Goal: Task Accomplishment & Management: Manage account settings

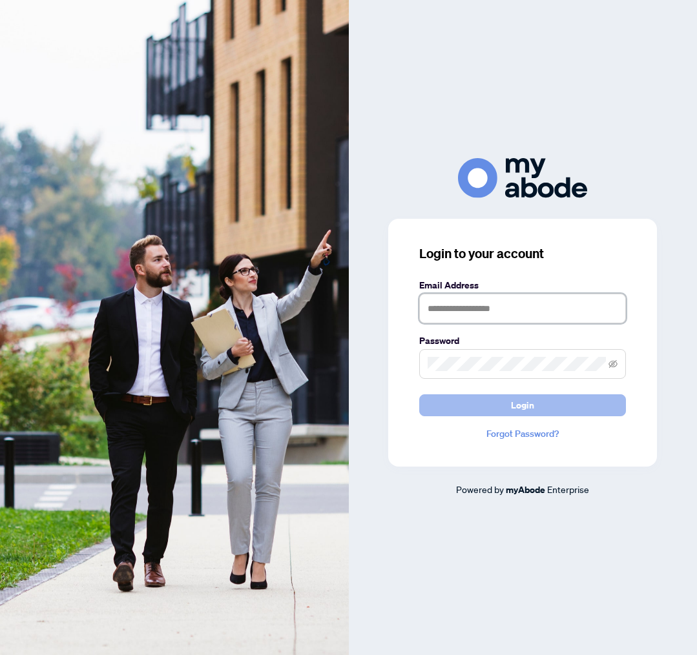
type input "**********"
click at [527, 407] on span "Login" at bounding box center [522, 405] width 23 height 21
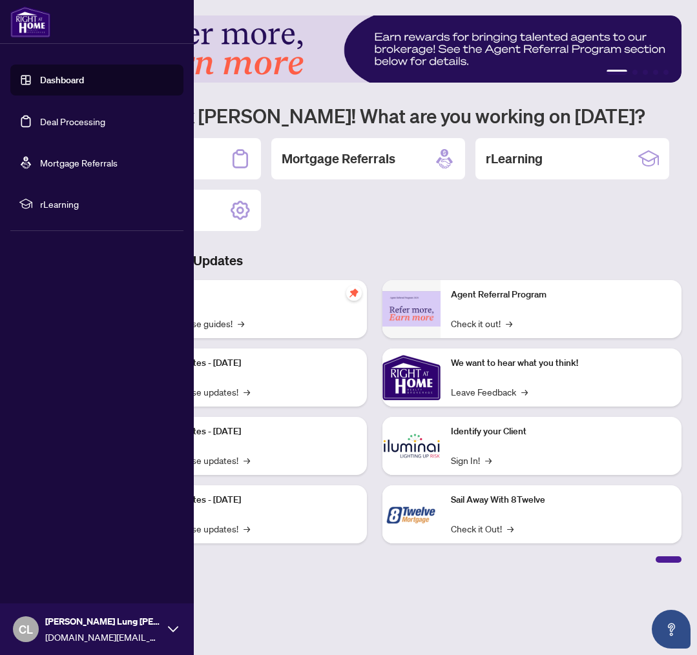
click at [78, 116] on link "Deal Processing" at bounding box center [72, 122] width 65 height 12
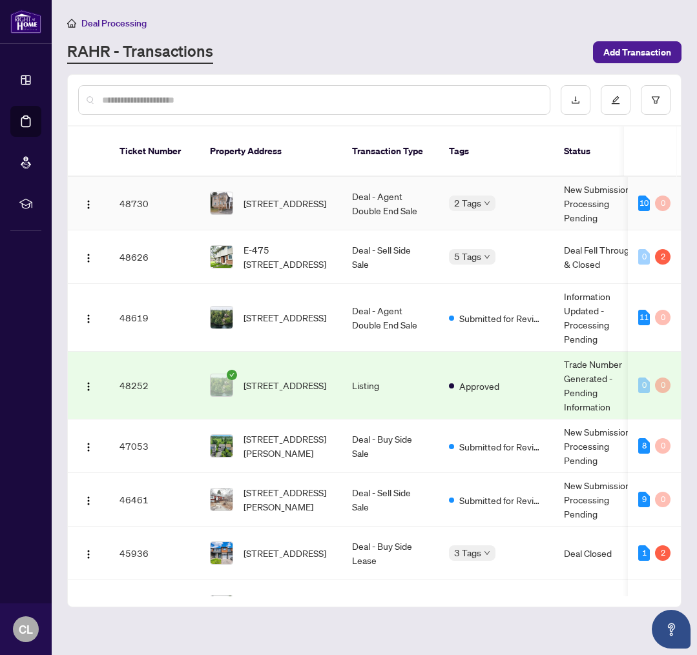
click at [381, 177] on td "Deal - Agent Double End Sale" at bounding box center [390, 204] width 97 height 54
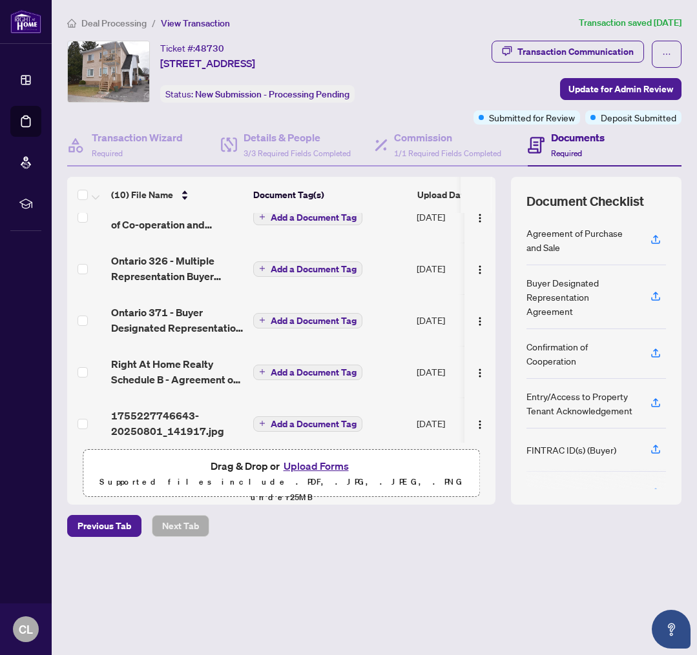
scroll to position [274, 0]
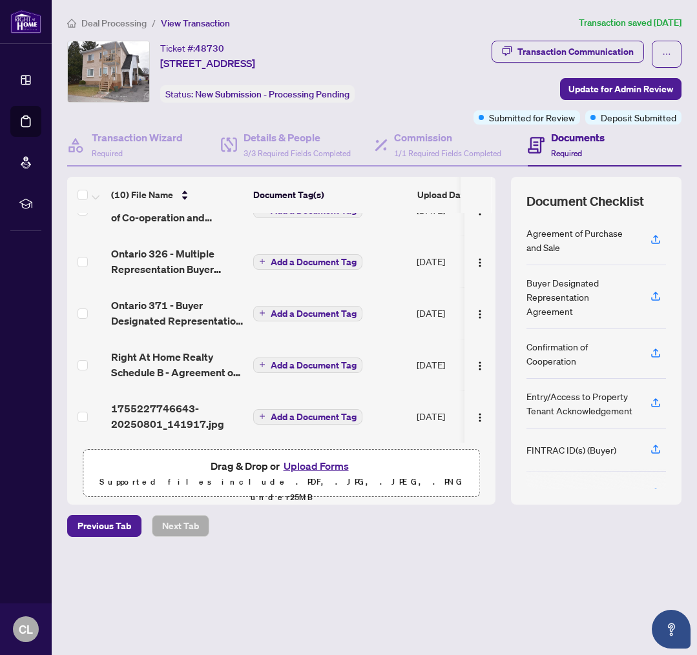
click at [306, 460] on button "Upload Forms" at bounding box center [316, 466] width 73 height 17
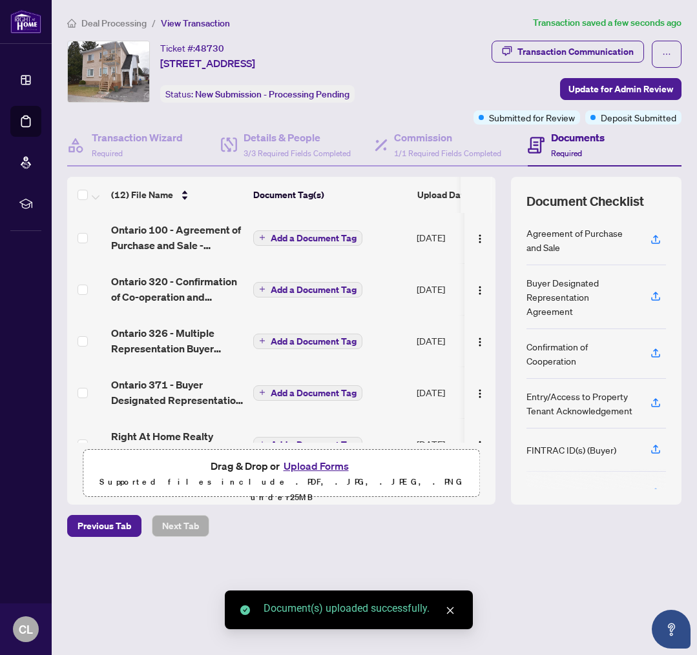
scroll to position [356, 0]
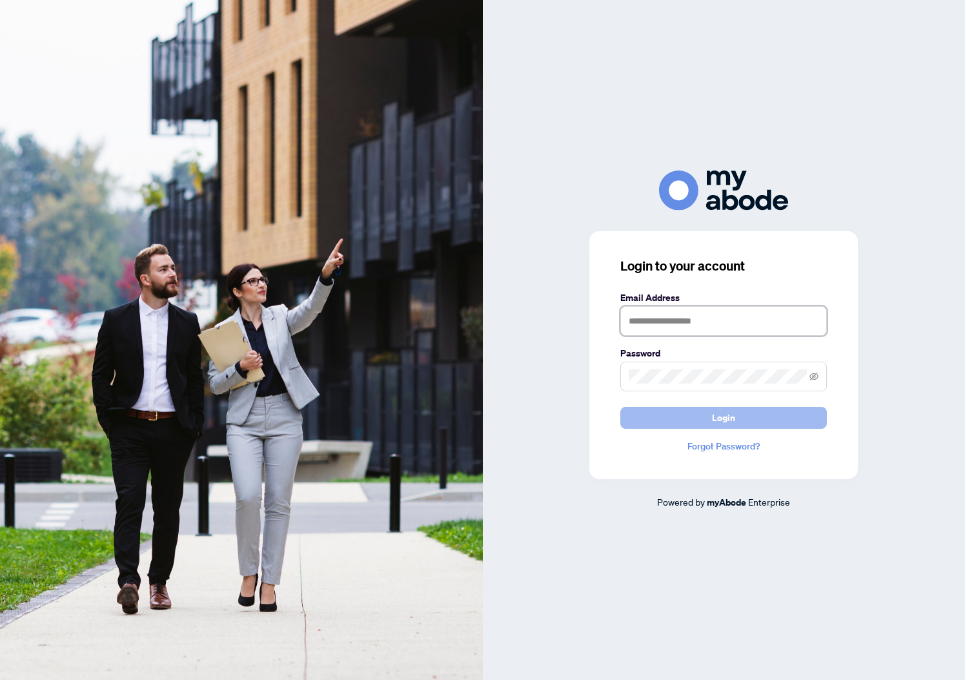
type input "**********"
click at [753, 419] on button "Login" at bounding box center [723, 418] width 207 height 22
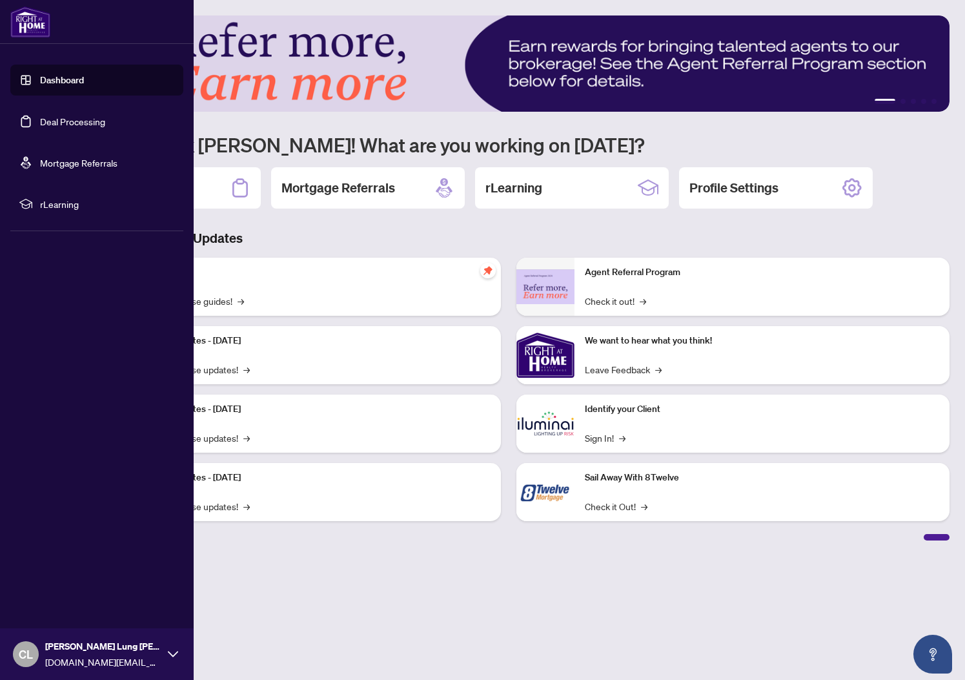
click at [80, 121] on link "Deal Processing" at bounding box center [72, 122] width 65 height 12
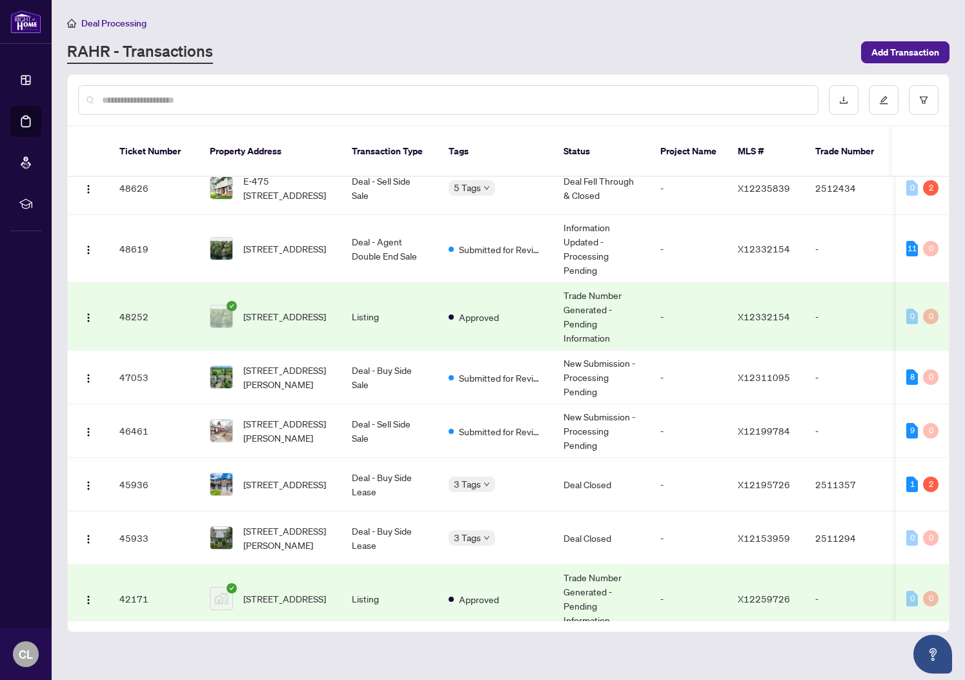
scroll to position [70, 0]
click at [497, 424] on span "Submitted for Review" at bounding box center [501, 431] width 84 height 14
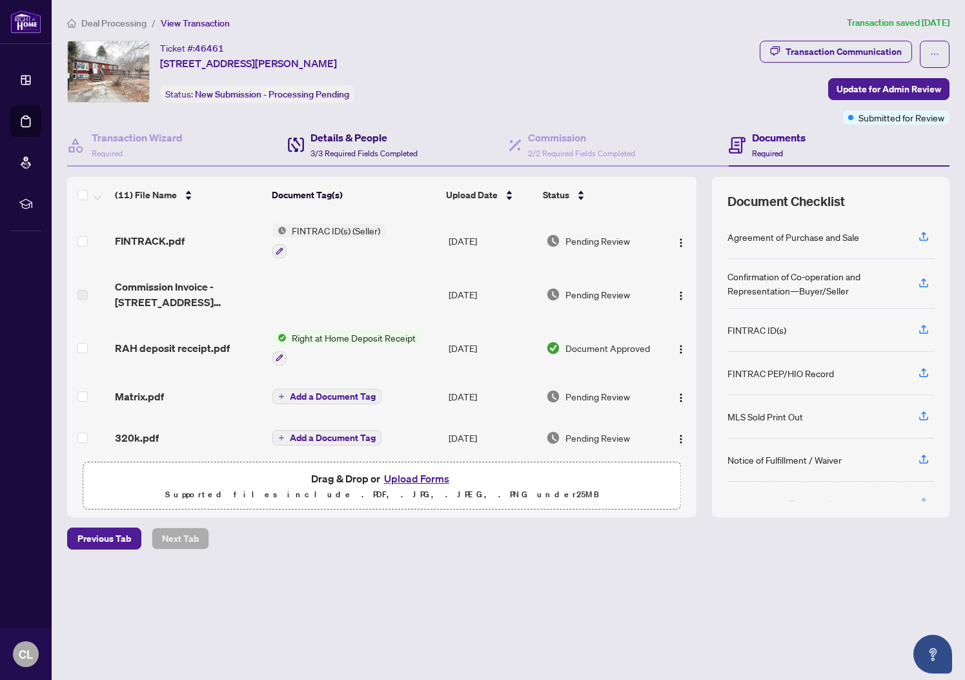
click at [373, 144] on h4 "Details & People" at bounding box center [364, 137] width 107 height 15
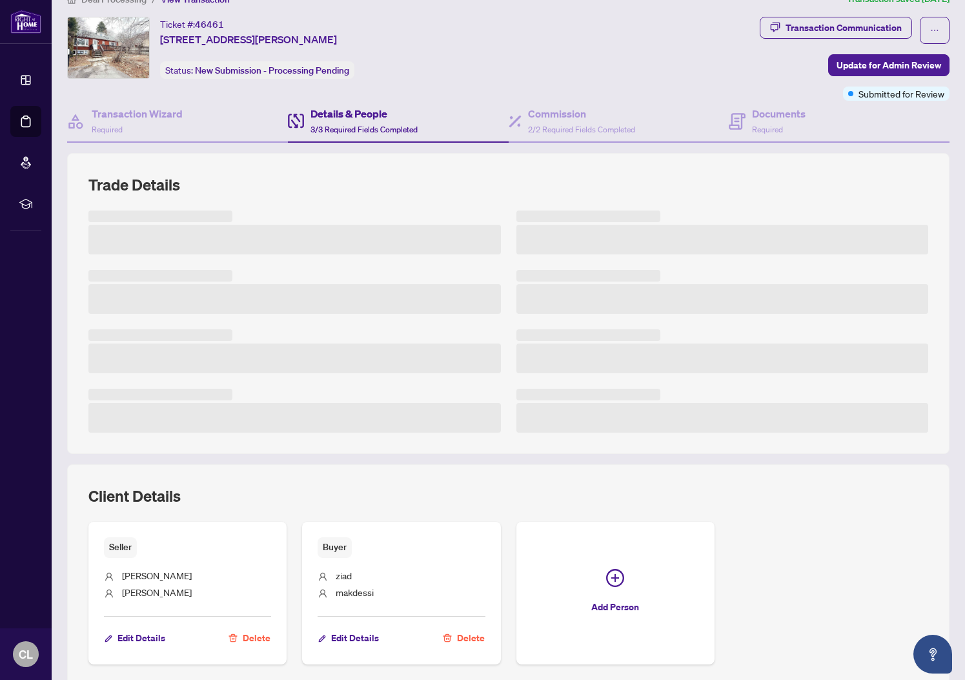
scroll to position [121, 0]
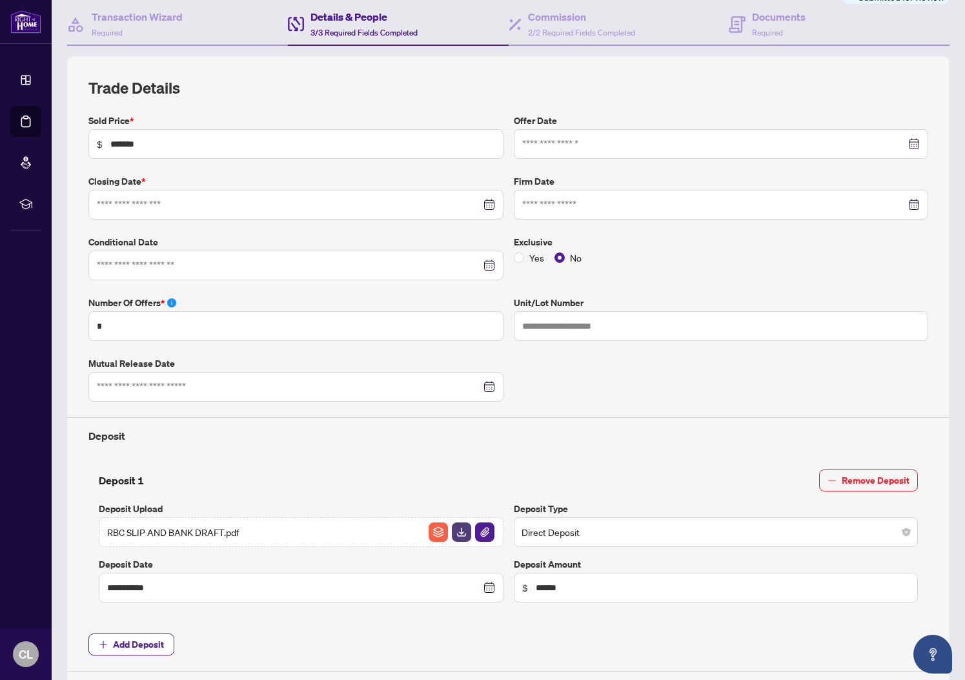
type input "**********"
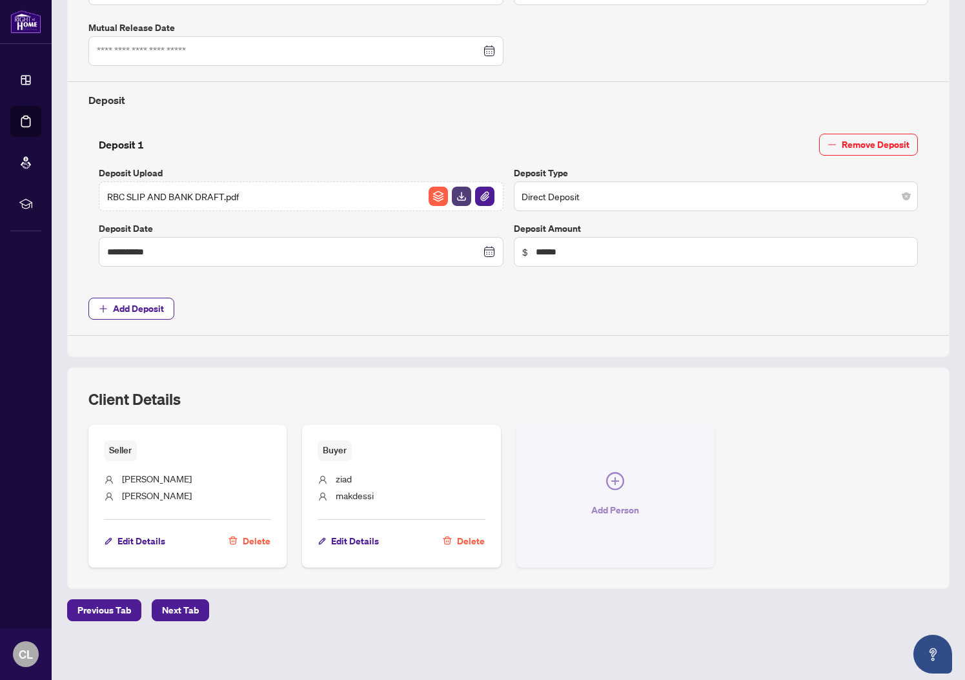
click at [621, 489] on span "button" at bounding box center [615, 483] width 18 height 23
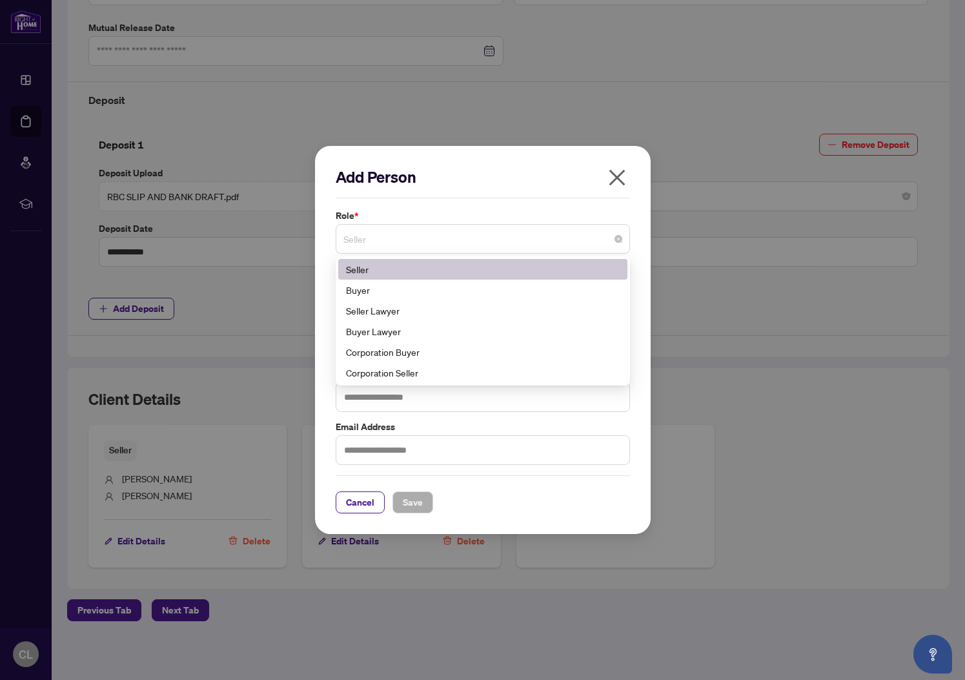
click at [431, 240] on span "Seller" at bounding box center [482, 239] width 279 height 25
click at [438, 305] on div "Seller Lawyer" at bounding box center [483, 310] width 274 height 14
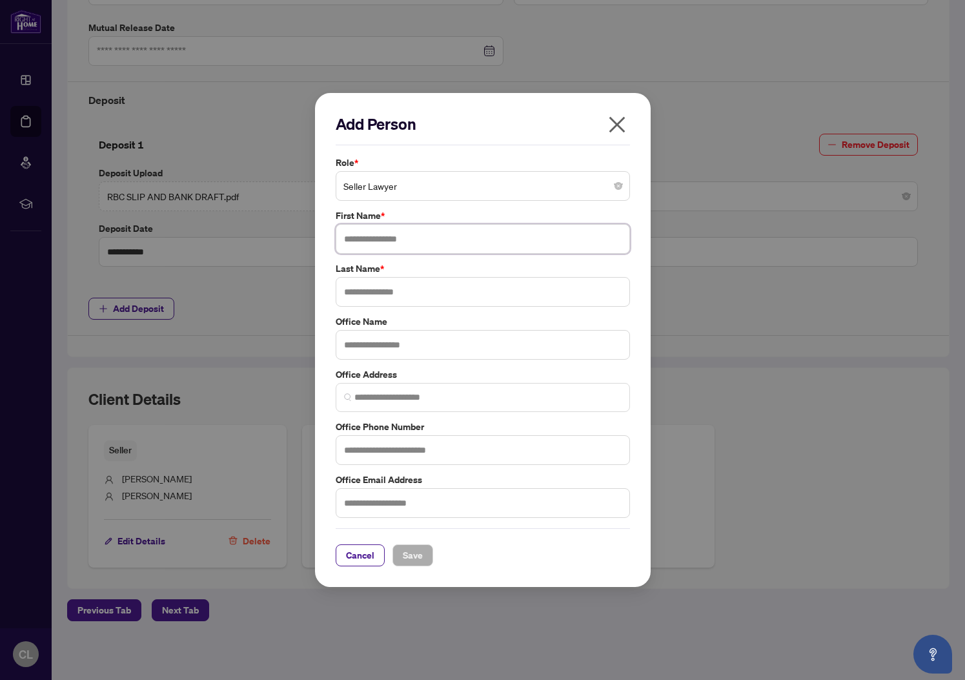
click at [405, 236] on input "text" at bounding box center [483, 239] width 294 height 30
type input "******"
type input "*******"
click at [415, 554] on span "Save" at bounding box center [413, 555] width 20 height 21
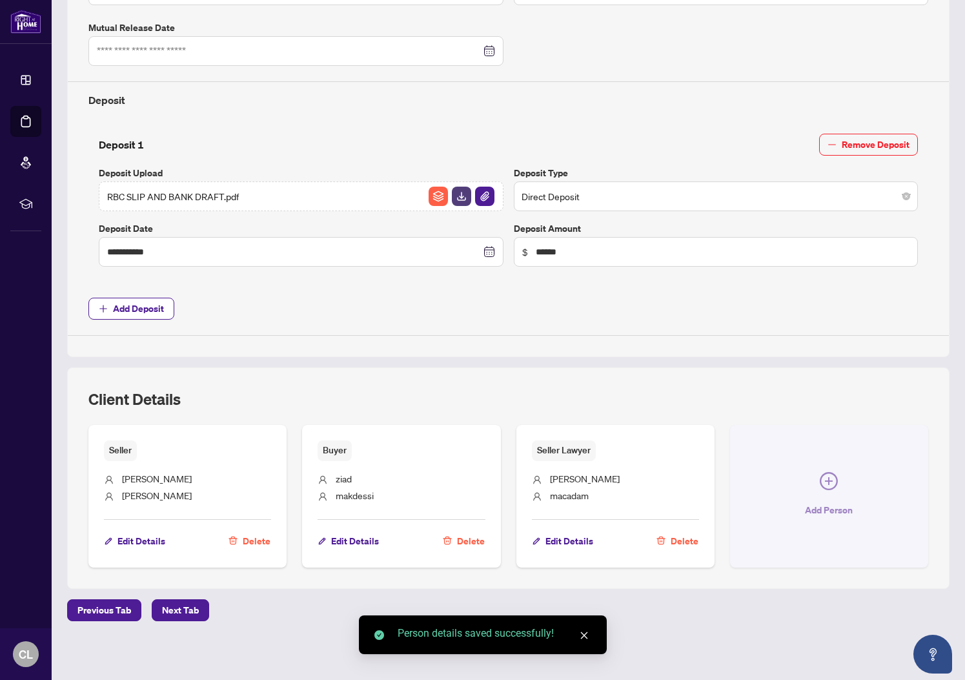
click at [820, 504] on span "Add Person" at bounding box center [829, 510] width 48 height 21
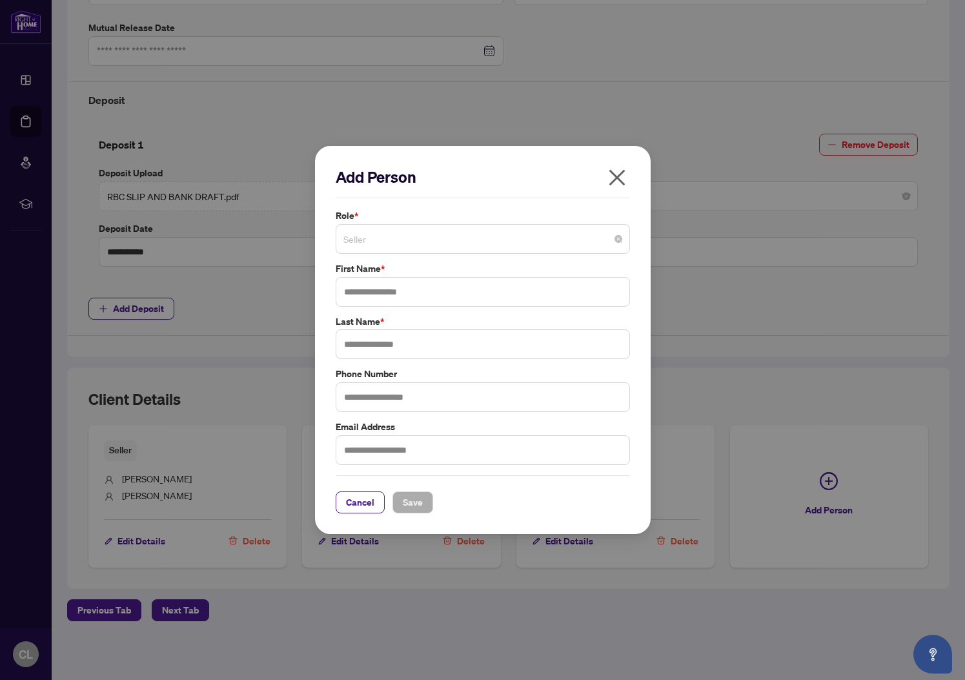
click at [404, 249] on span "Seller" at bounding box center [482, 239] width 279 height 25
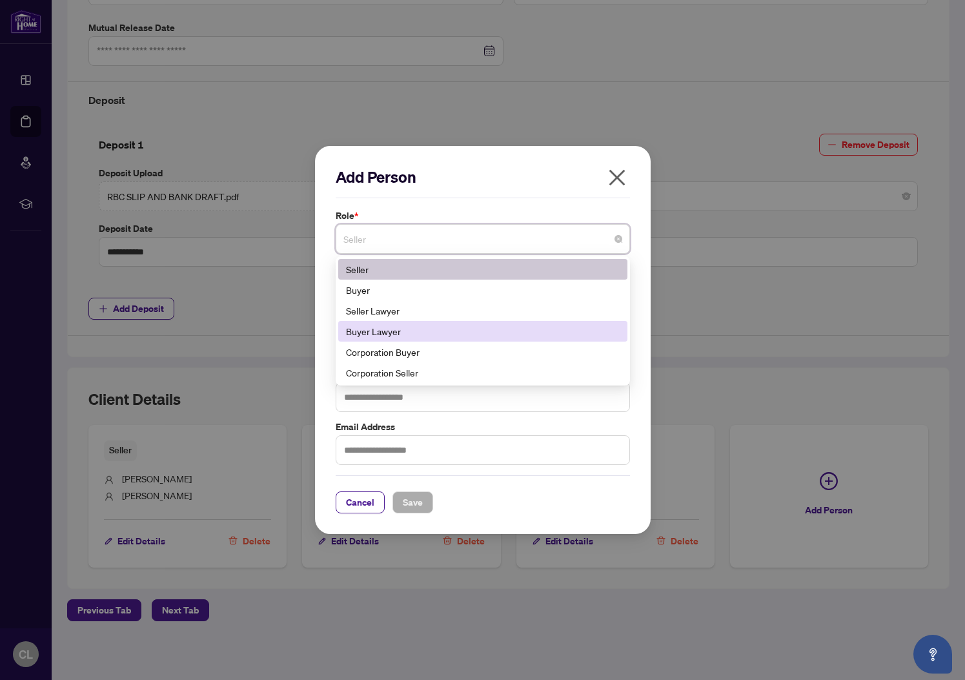
click at [418, 332] on div "Buyer Lawyer" at bounding box center [483, 331] width 274 height 14
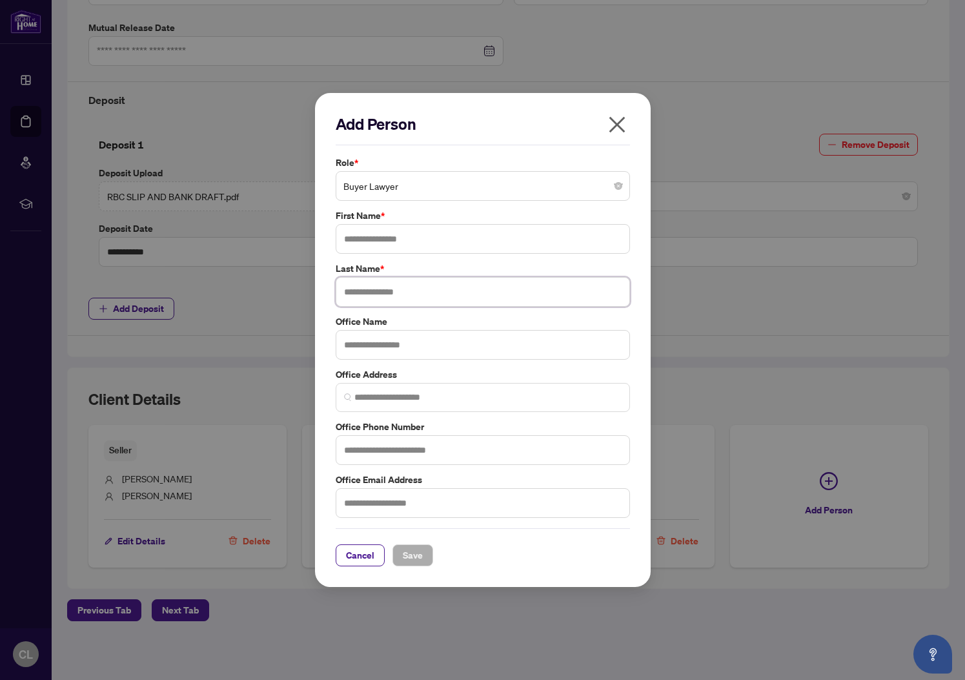
click at [413, 293] on input "text" at bounding box center [483, 292] width 294 height 30
click at [424, 241] on input "text" at bounding box center [483, 239] width 294 height 30
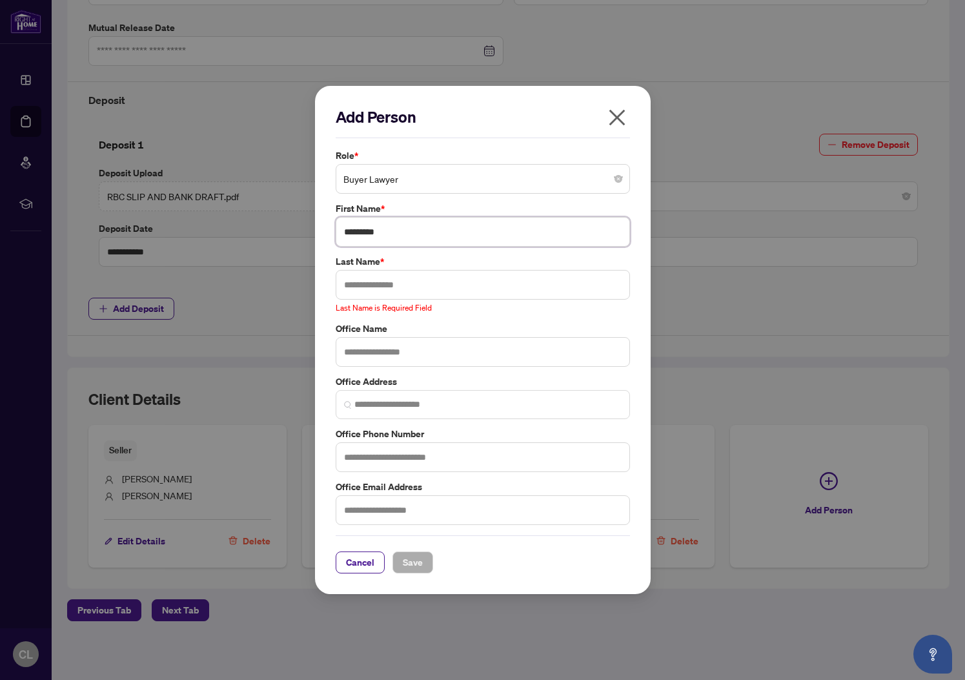
type input "********"
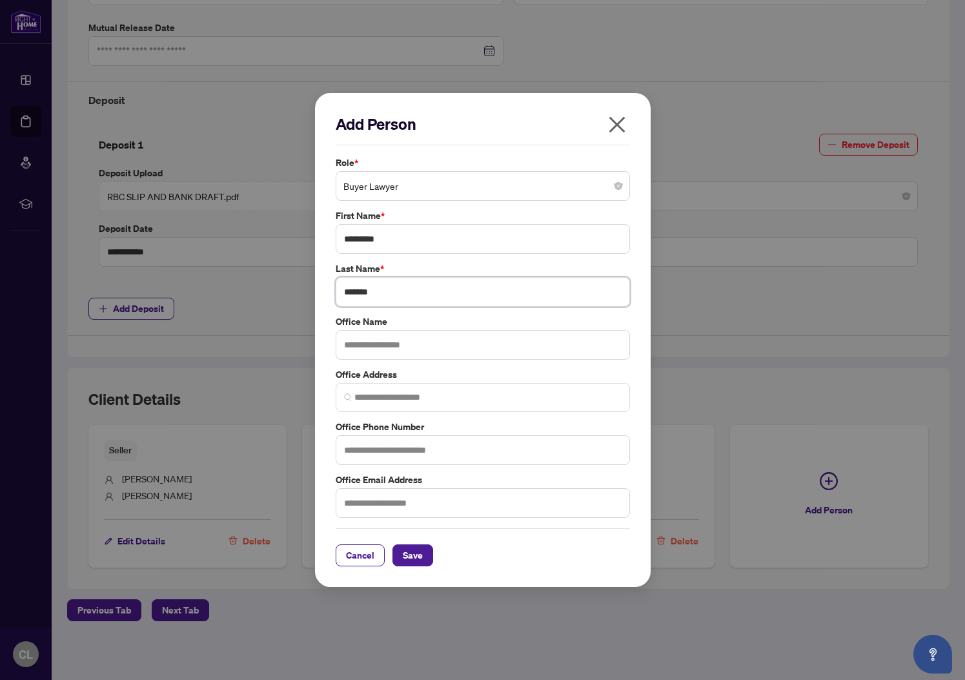
type input "*******"
type input "**********"
click at [419, 557] on span "Save" at bounding box center [413, 555] width 20 height 21
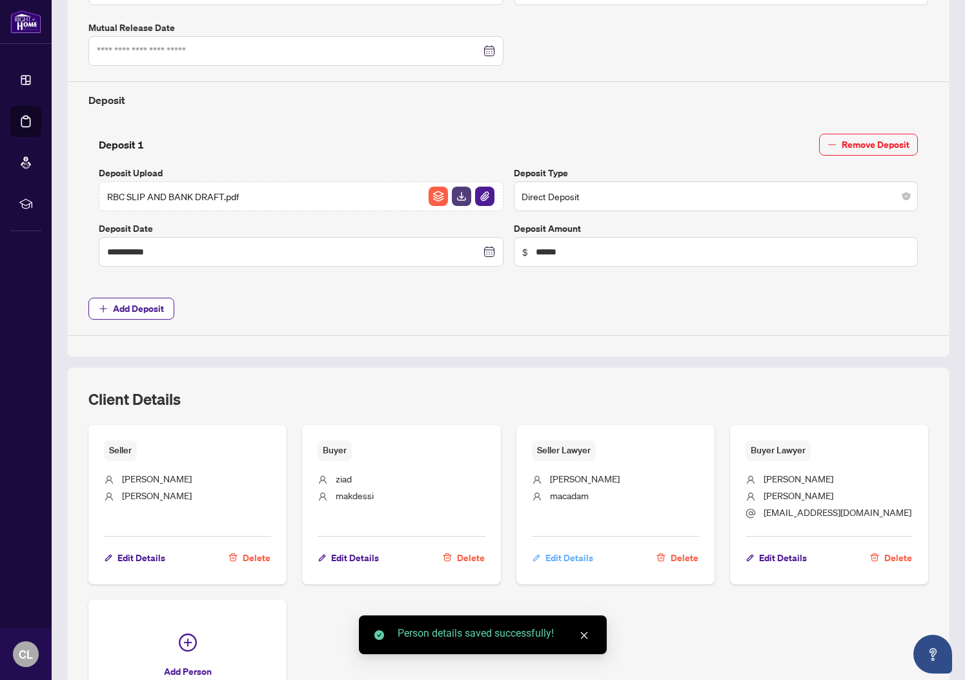
click at [569, 557] on span "Edit Details" at bounding box center [570, 558] width 48 height 21
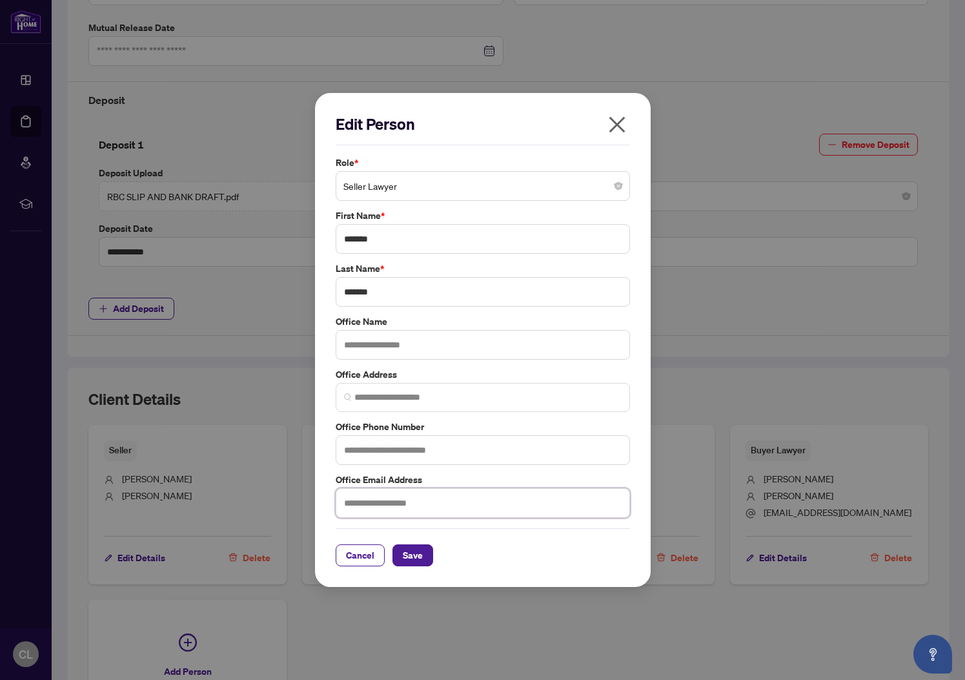
click at [393, 502] on input "text" at bounding box center [483, 503] width 294 height 30
type input "**********"
click at [415, 555] on span "Save" at bounding box center [413, 555] width 20 height 21
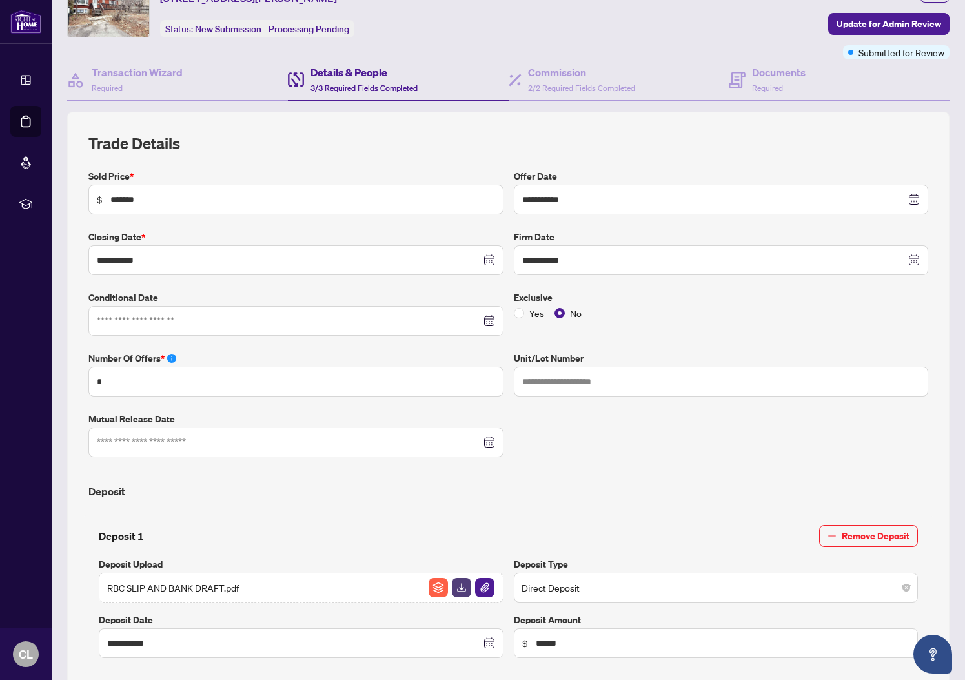
scroll to position [0, 0]
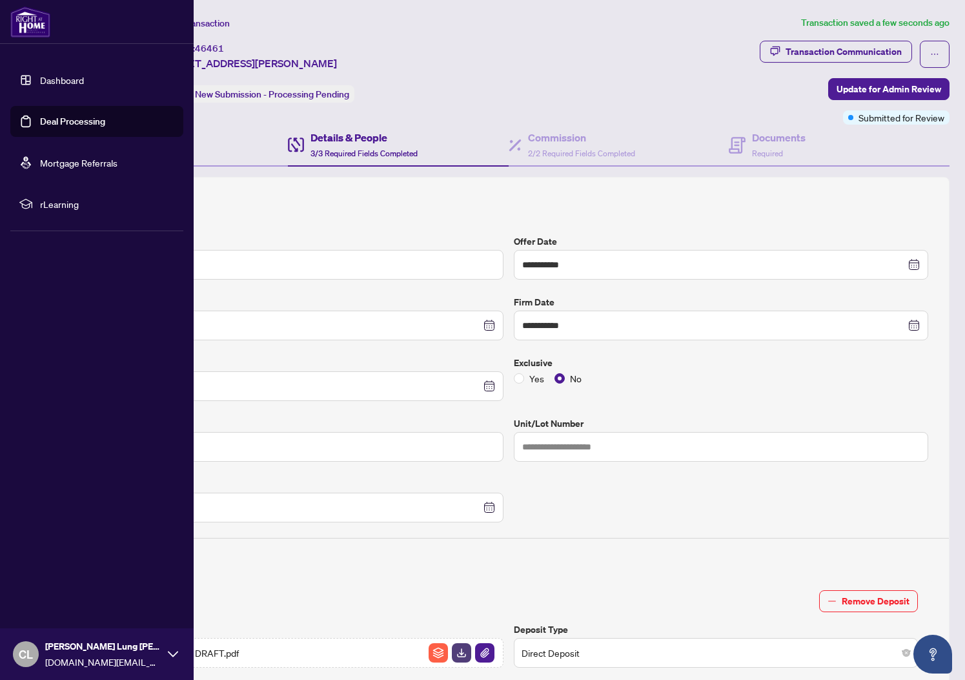
click at [63, 116] on link "Deal Processing" at bounding box center [72, 122] width 65 height 12
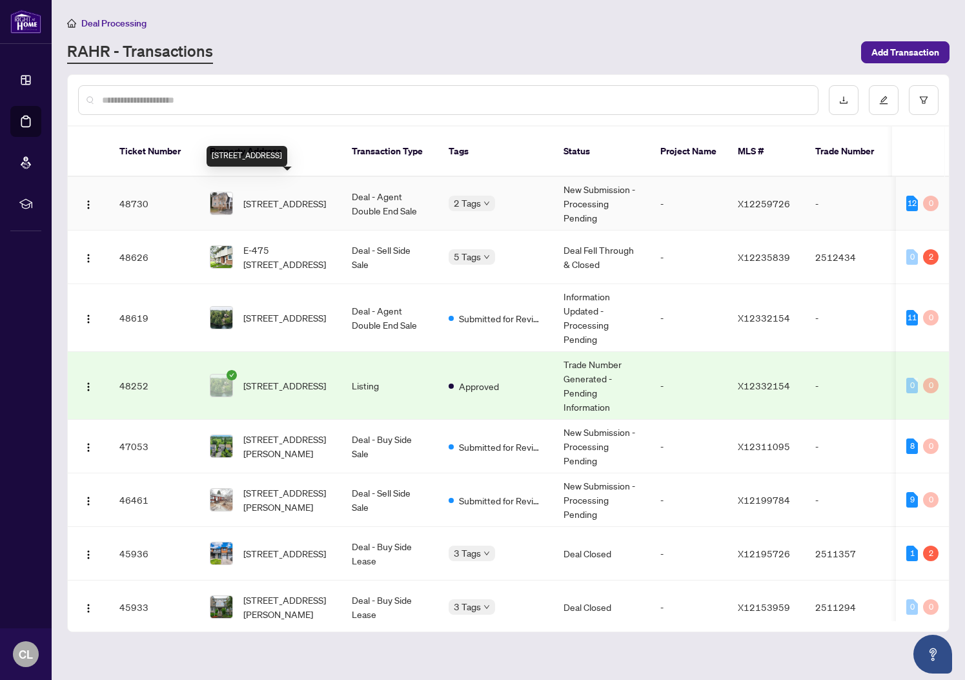
click at [292, 196] on span "[STREET_ADDRESS]" at bounding box center [284, 203] width 83 height 14
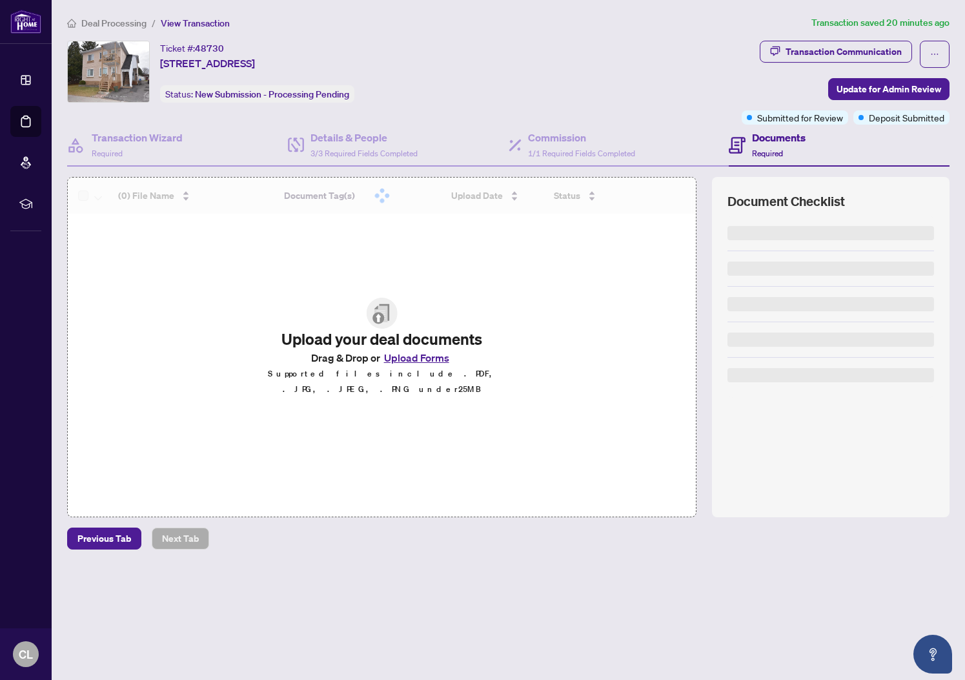
click at [414, 362] on button "Upload Forms" at bounding box center [416, 357] width 73 height 17
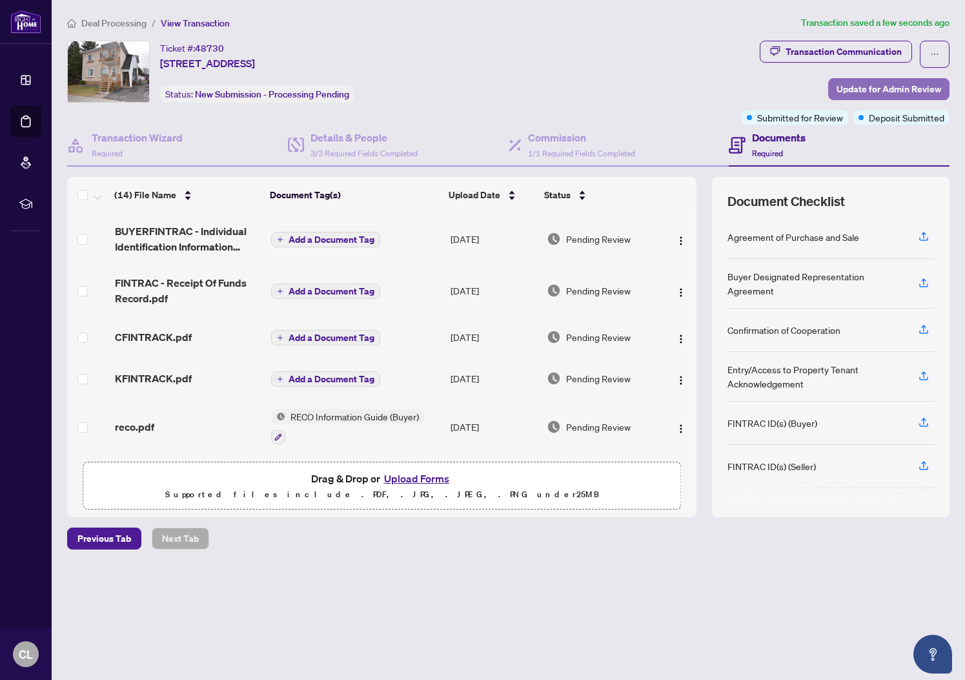
click at [892, 89] on span "Update for Admin Review" at bounding box center [889, 89] width 105 height 21
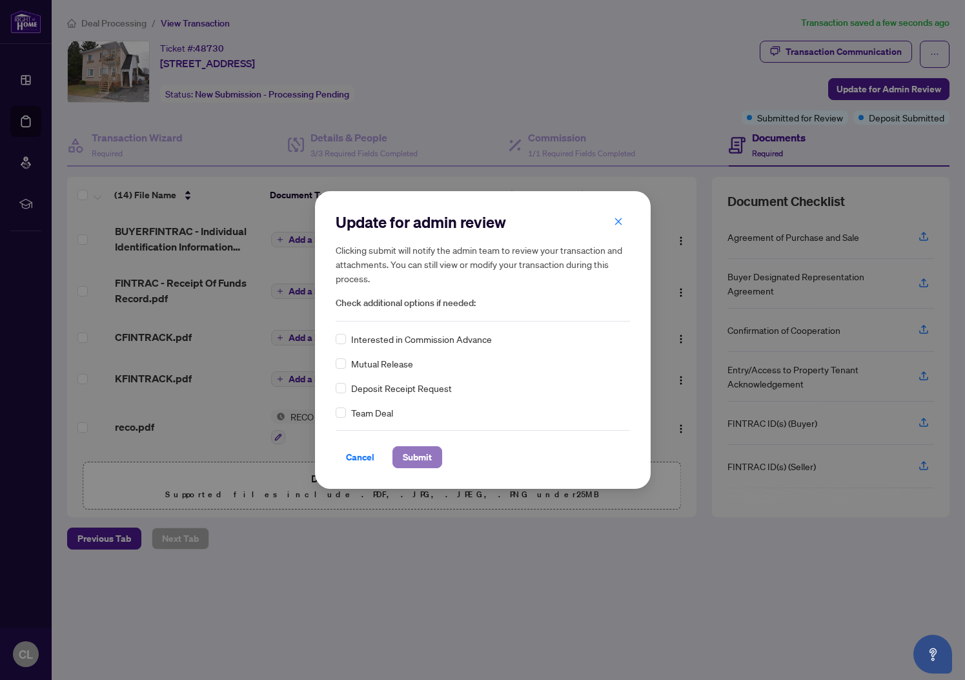
click at [419, 460] on span "Submit" at bounding box center [417, 457] width 29 height 21
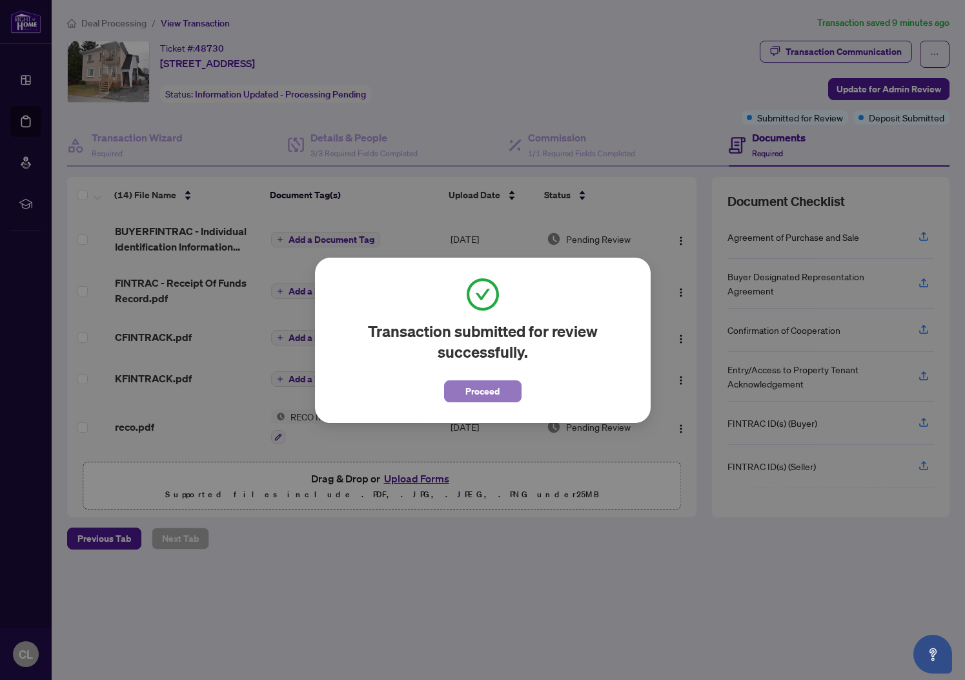
click at [479, 394] on span "Proceed" at bounding box center [483, 391] width 34 height 21
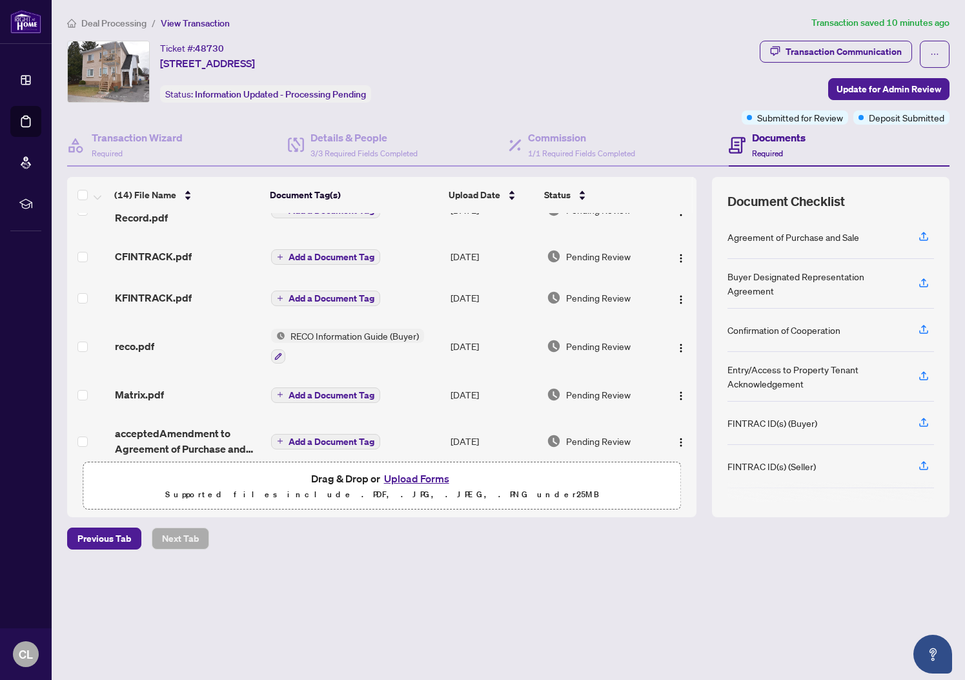
scroll to position [447, 0]
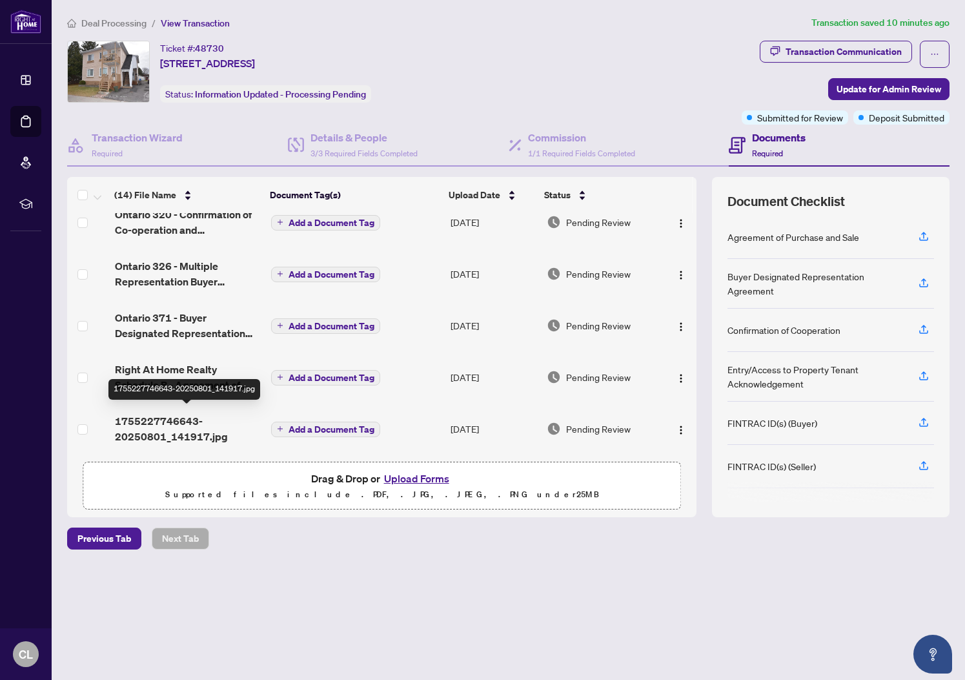
click at [169, 432] on span "1755227746643-20250801_141917.jpg" at bounding box center [188, 428] width 146 height 31
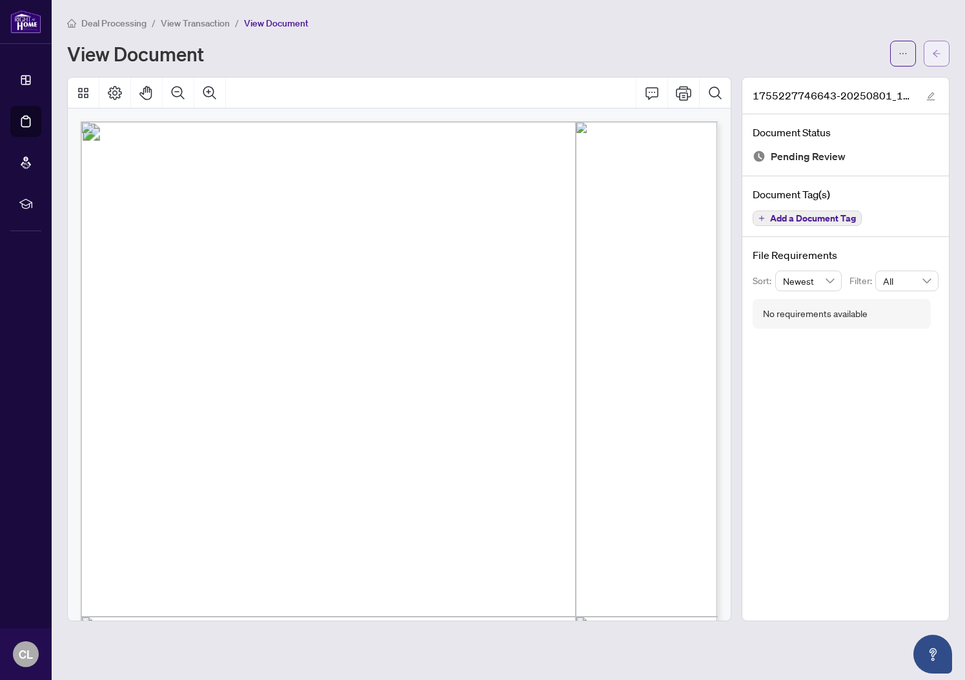
click at [946, 53] on button "button" at bounding box center [937, 54] width 26 height 26
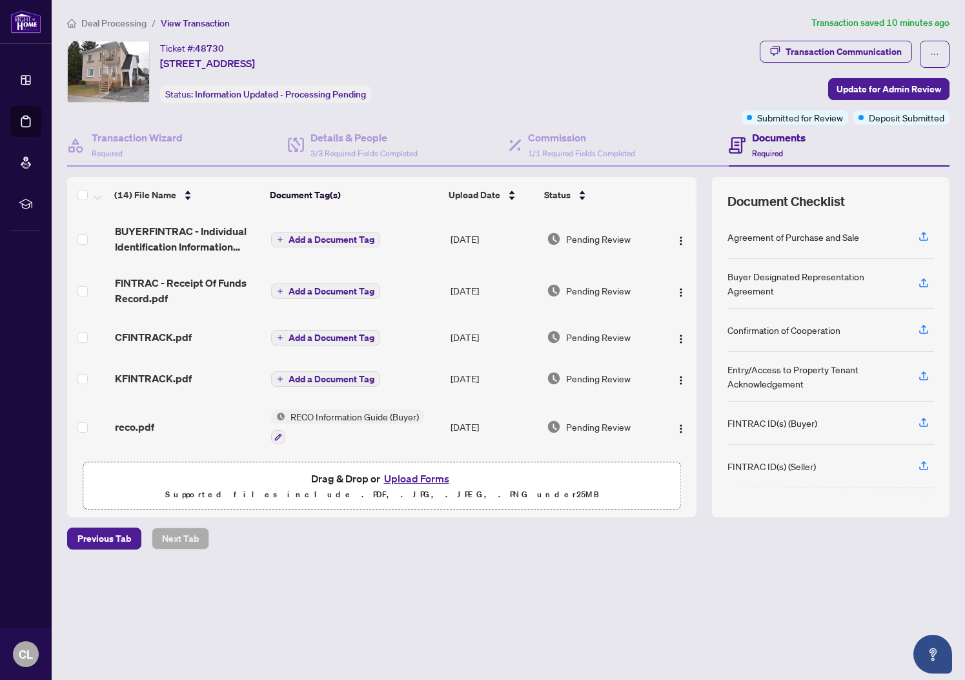
scroll to position [447, 0]
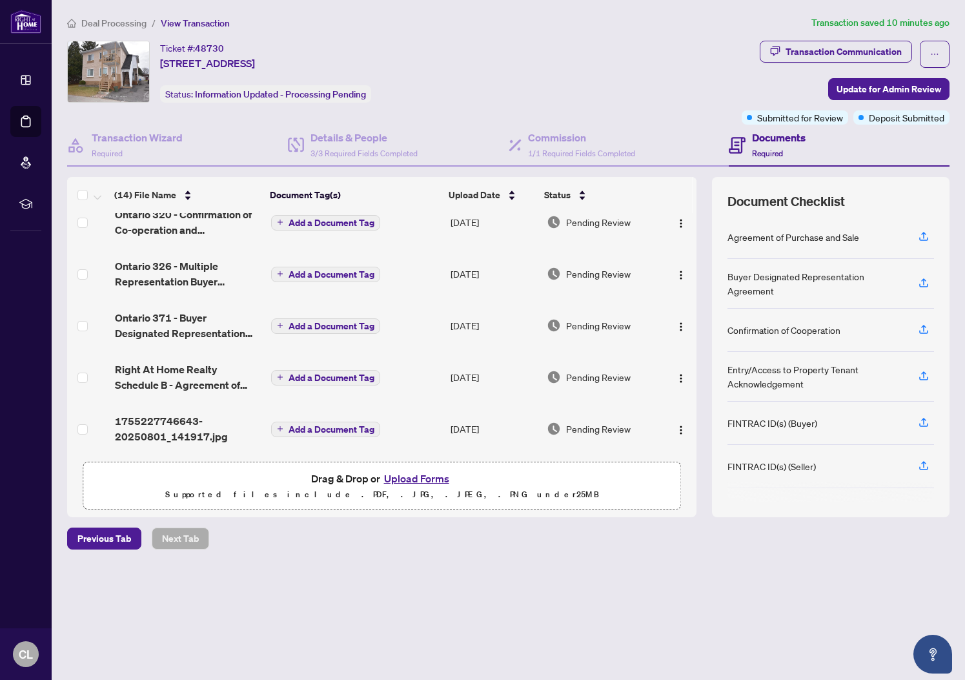
click at [325, 425] on span "Add a Document Tag" at bounding box center [332, 429] width 86 height 9
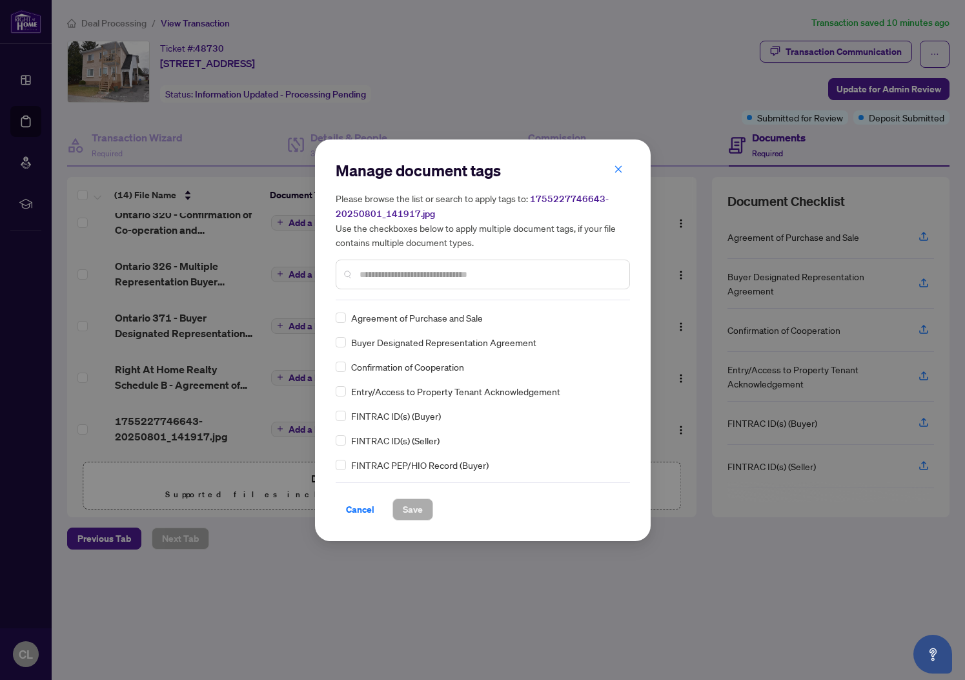
click at [456, 292] on div "Manage document tags Please browse the list or search to apply tags to: 1755227…" at bounding box center [483, 230] width 294 height 140
click at [458, 274] on input "text" at bounding box center [490, 274] width 260 height 14
type input "*******"
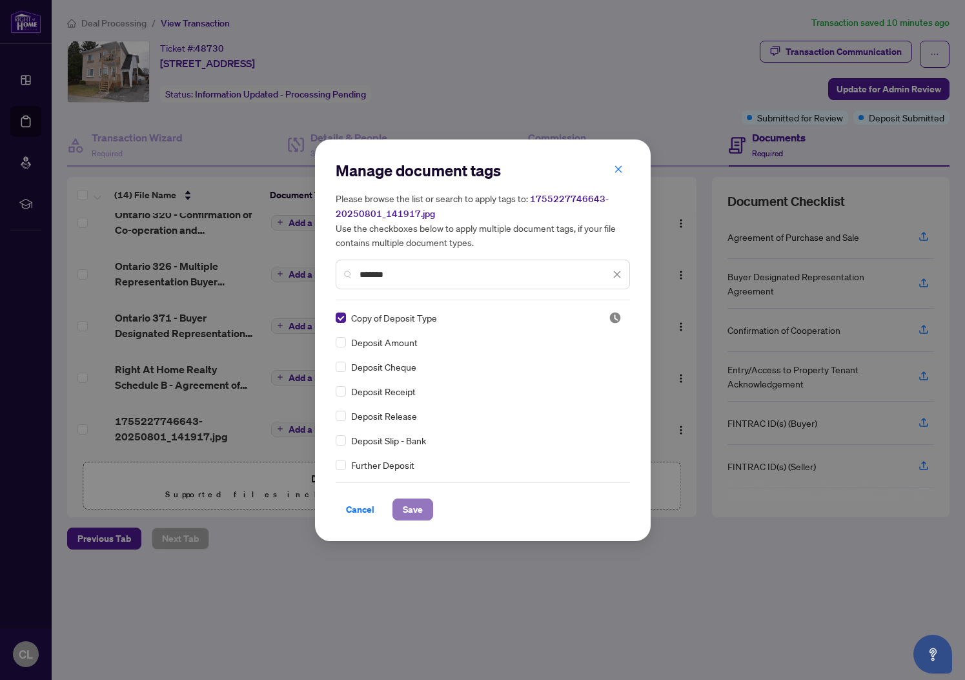
click at [410, 509] on span "Save" at bounding box center [413, 509] width 20 height 21
